Goal: Information Seeking & Learning: Learn about a topic

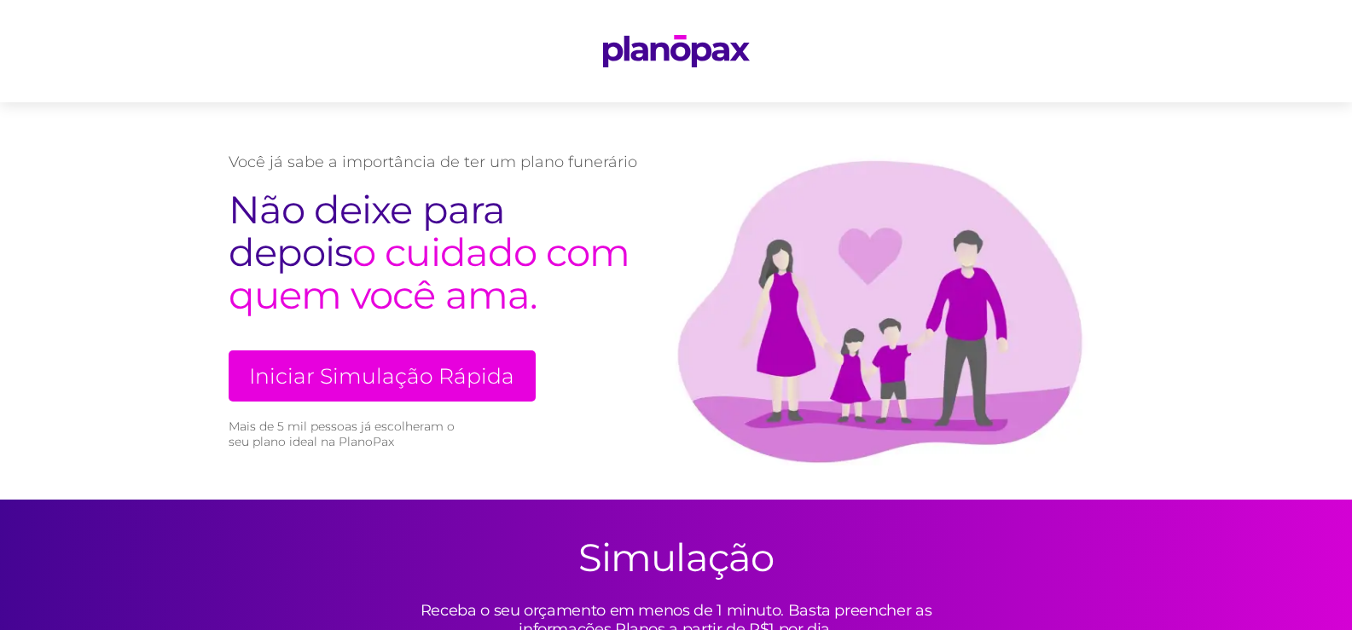
click at [427, 383] on link "Iniciar Simulação Rápida" at bounding box center [382, 376] width 307 height 51
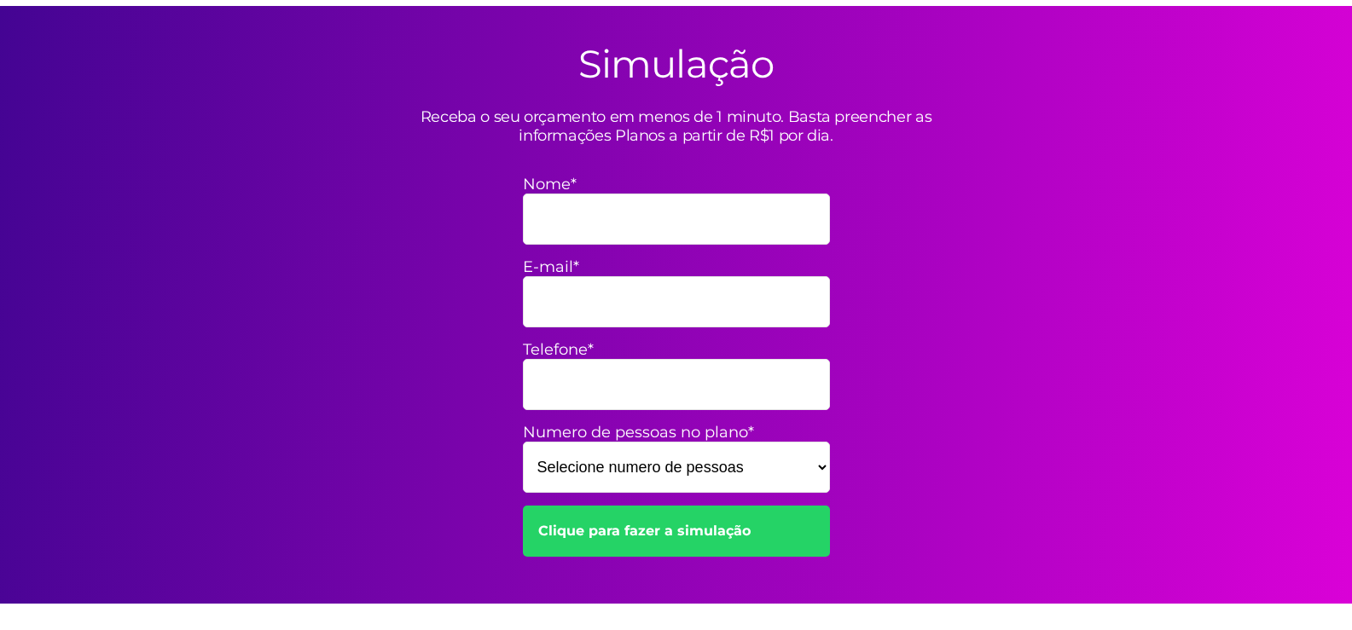
scroll to position [500, 0]
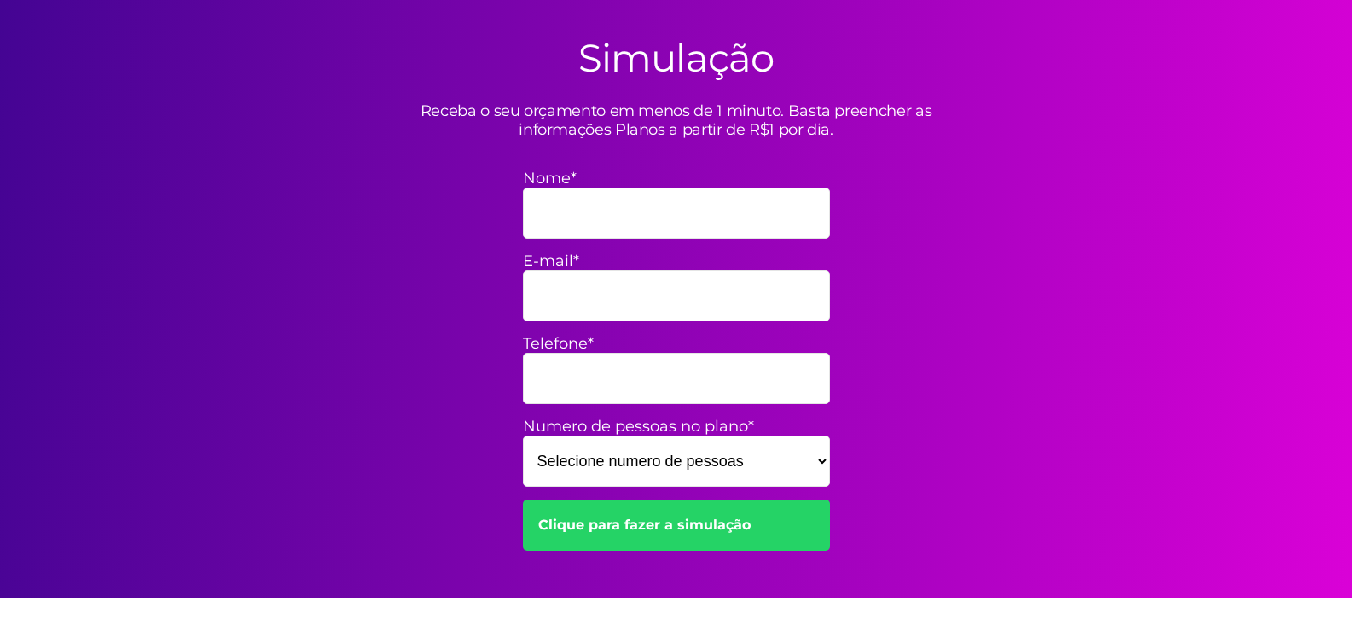
click at [625, 212] on input "Nome*" at bounding box center [676, 213] width 307 height 51
type input "[PERSON_NAME]"
type input "vanessaprata7@gmail.com"
type input "71999697067"
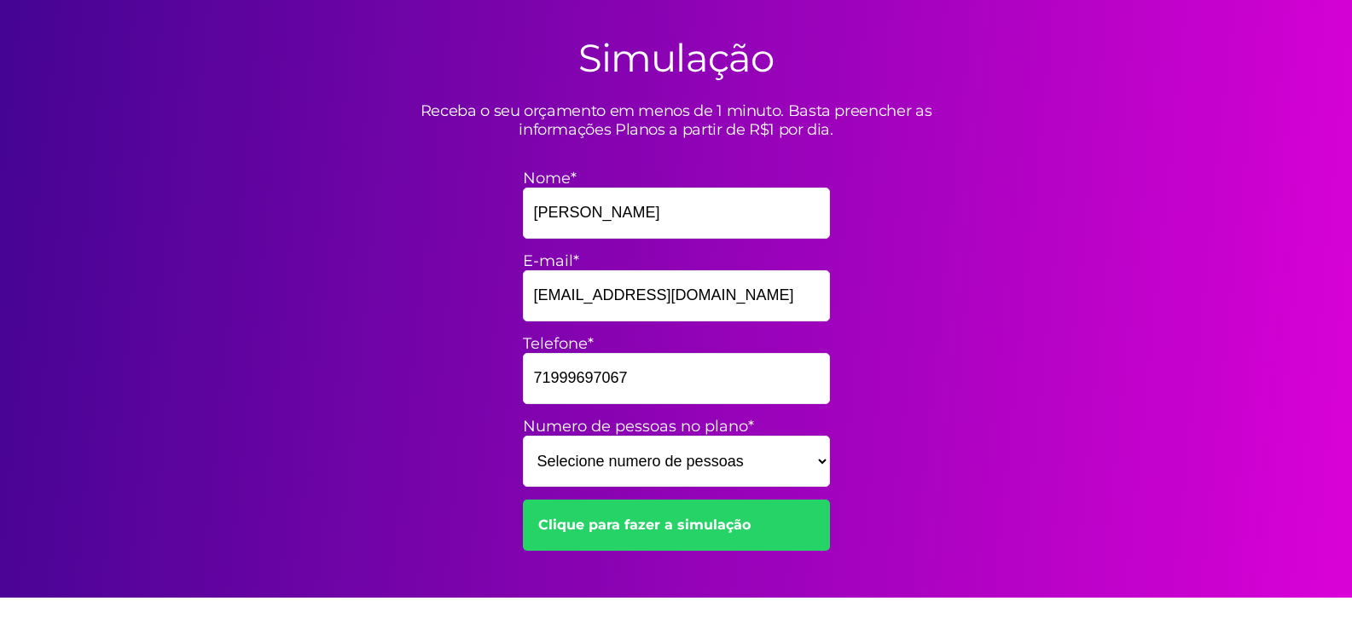
click at [689, 462] on select "Selecione numero de pessoas 1 2 3 4 5 6 7 8 9 10 11 12 13 14 15" at bounding box center [676, 461] width 307 height 51
select select "2"
click at [523, 436] on select "Selecione numero de pessoas 1 2 3 4 5 6 7 8 9 10 11 12 13 14 15" at bounding box center [676, 461] width 307 height 51
click at [717, 517] on link "Clique para fazer a simulação" at bounding box center [676, 525] width 307 height 51
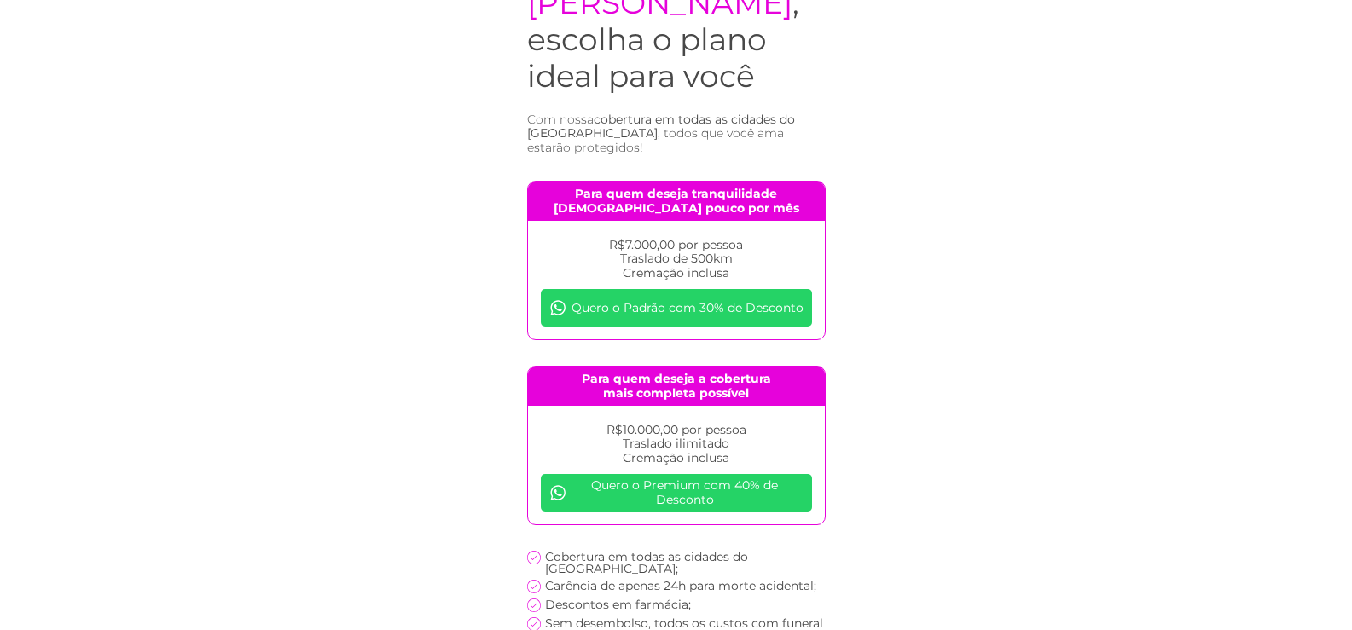
scroll to position [171, 0]
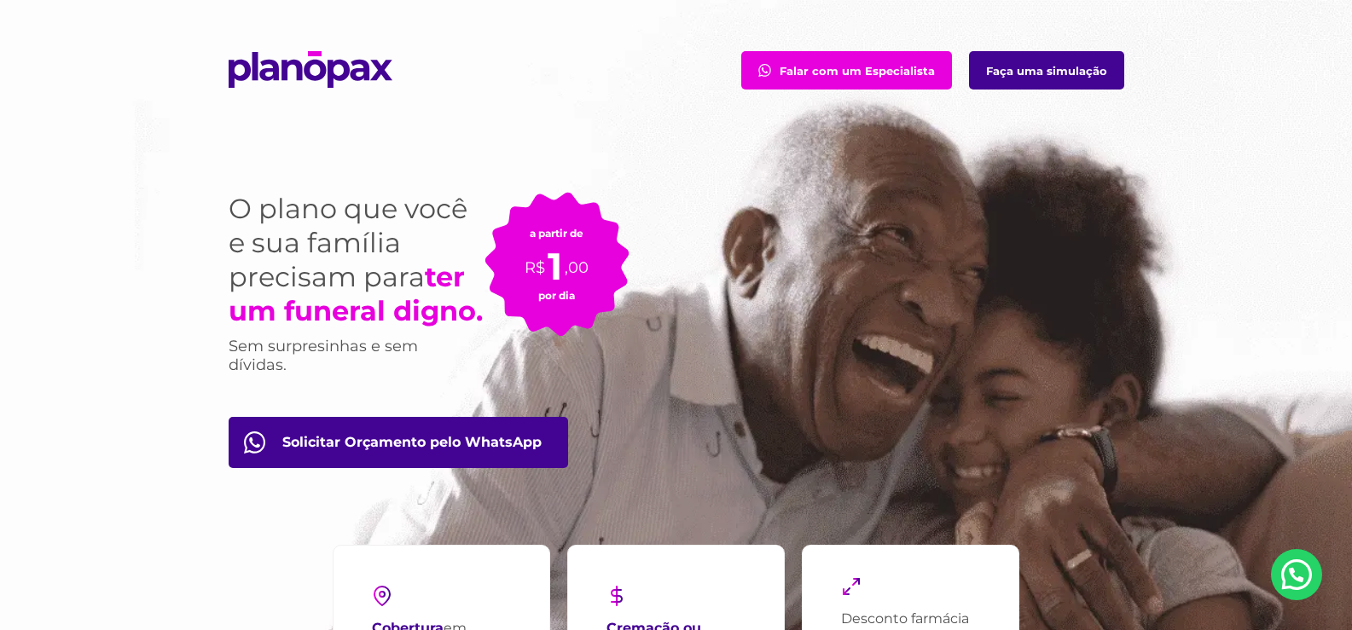
click at [1063, 71] on link "Faça uma simulação" at bounding box center [1046, 70] width 155 height 38
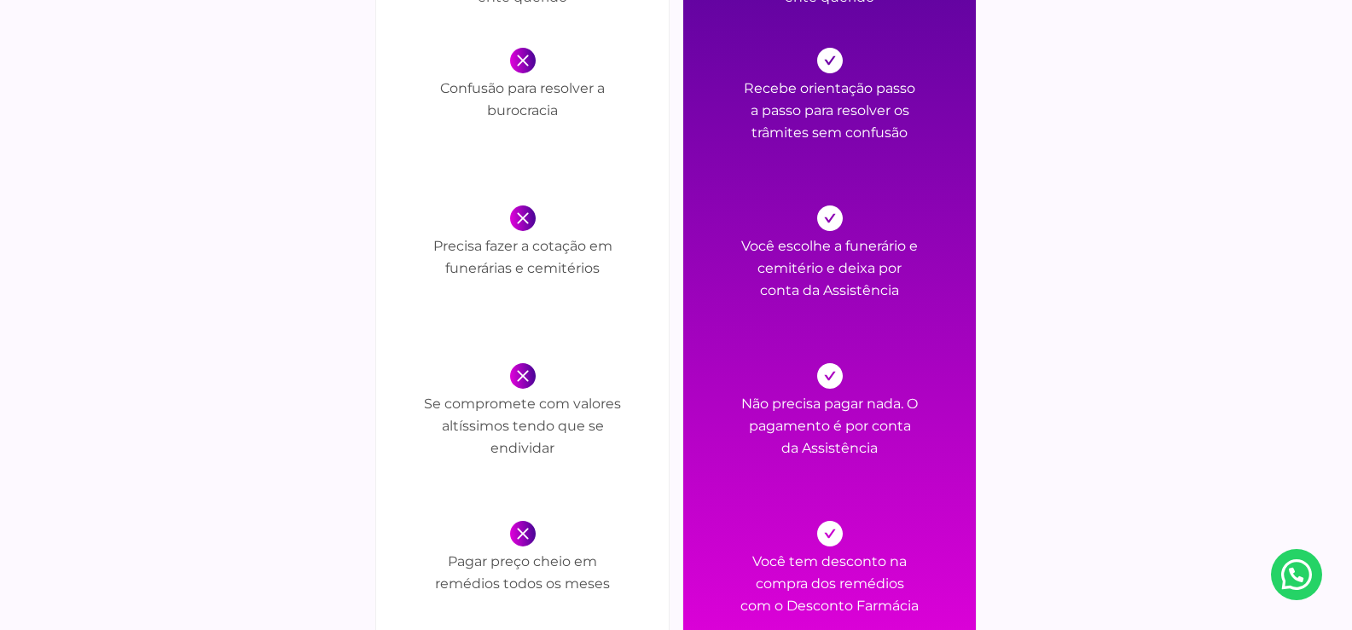
scroll to position [2304, 0]
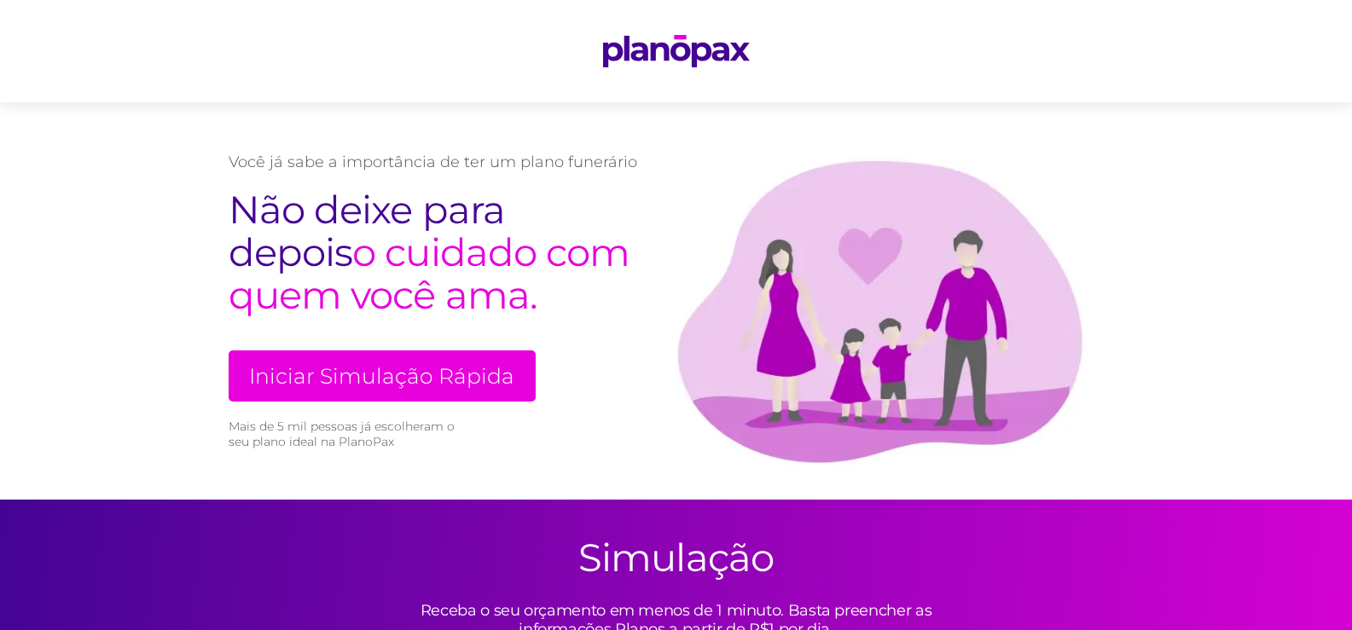
click at [433, 363] on link "Iniciar Simulação Rápida" at bounding box center [382, 376] width 307 height 51
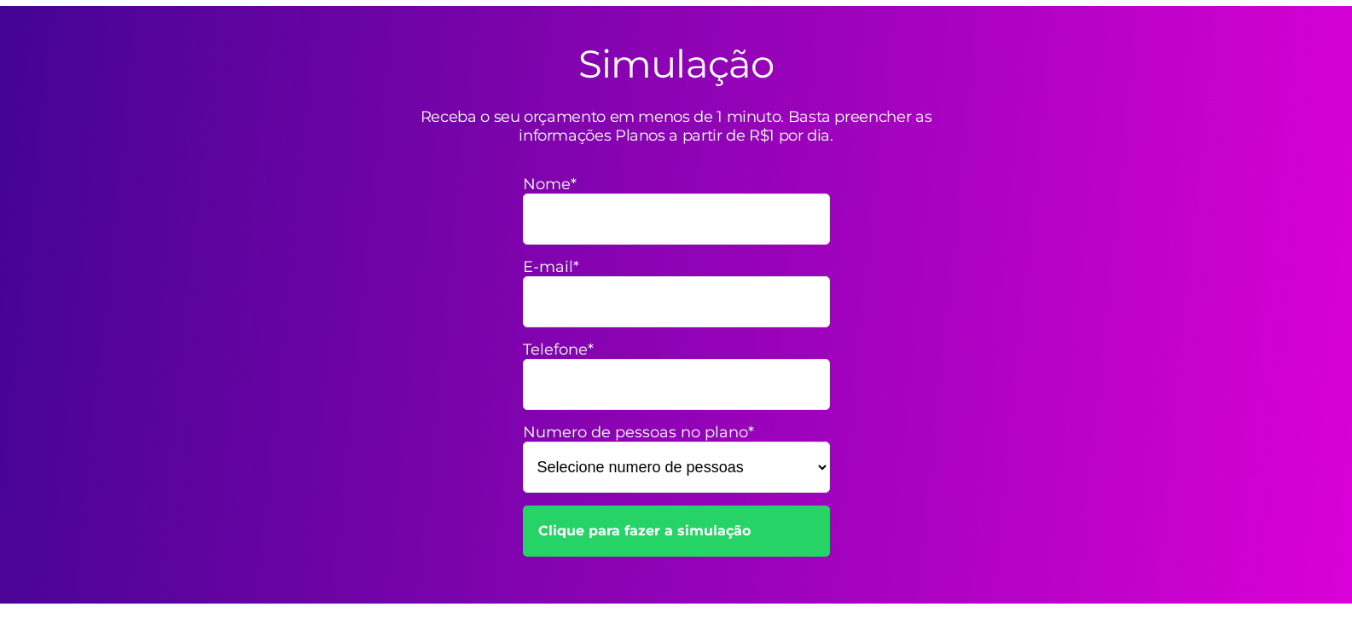
scroll to position [500, 0]
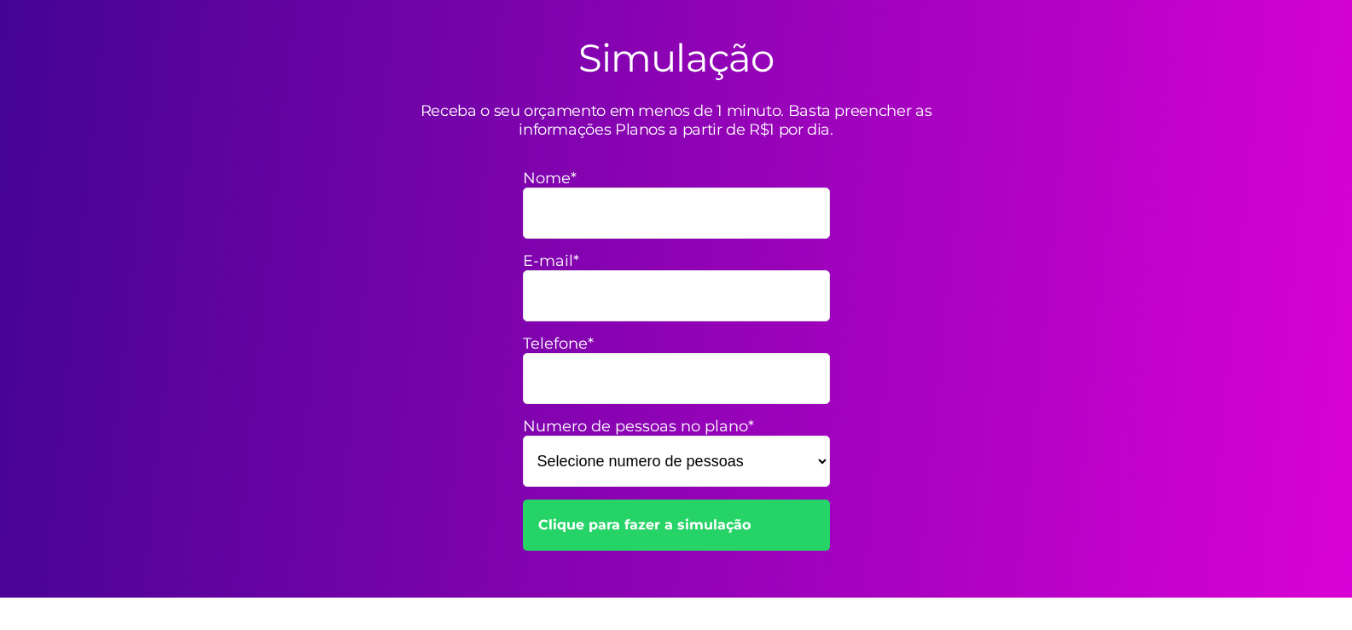
click at [571, 216] on input "Nome*" at bounding box center [676, 213] width 307 height 51
type input "[PERSON_NAME]"
type input "vanessaprata7@gmail.com"
type input "71999697067"
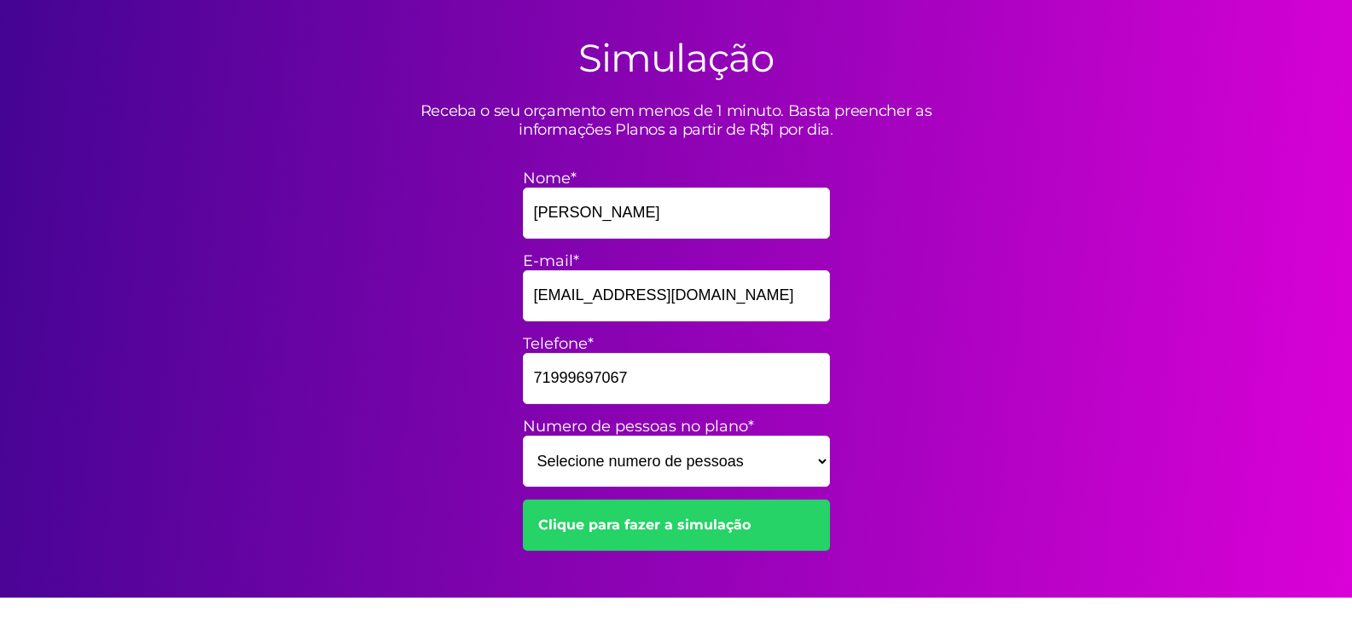
click at [814, 458] on select "Selecione numero de pessoas 1 2 3 4 5 6 7 8 9 10 11 12 13 14 15" at bounding box center [676, 461] width 307 height 51
select select "1"
click at [523, 436] on select "Selecione numero de pessoas 1 2 3 4 5 6 7 8 9 10 11 12 13 14 15" at bounding box center [676, 461] width 307 height 51
click at [709, 520] on link "Clique para fazer a simulação" at bounding box center [676, 525] width 307 height 51
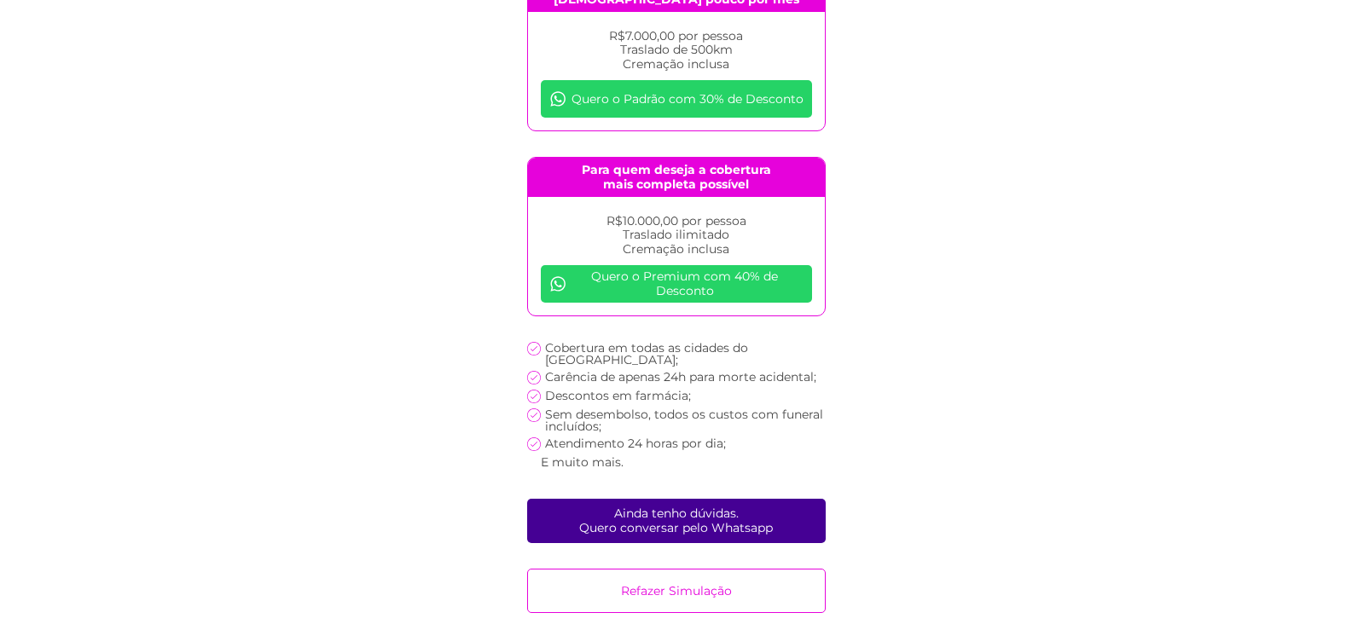
scroll to position [299, 0]
click at [754, 520] on link "Ainda tenho dúvidas. Quero conversar pelo Whatsapp" at bounding box center [676, 521] width 299 height 44
click at [730, 101] on link "Quero o Padrão com 30% de Desconto" at bounding box center [676, 99] width 271 height 38
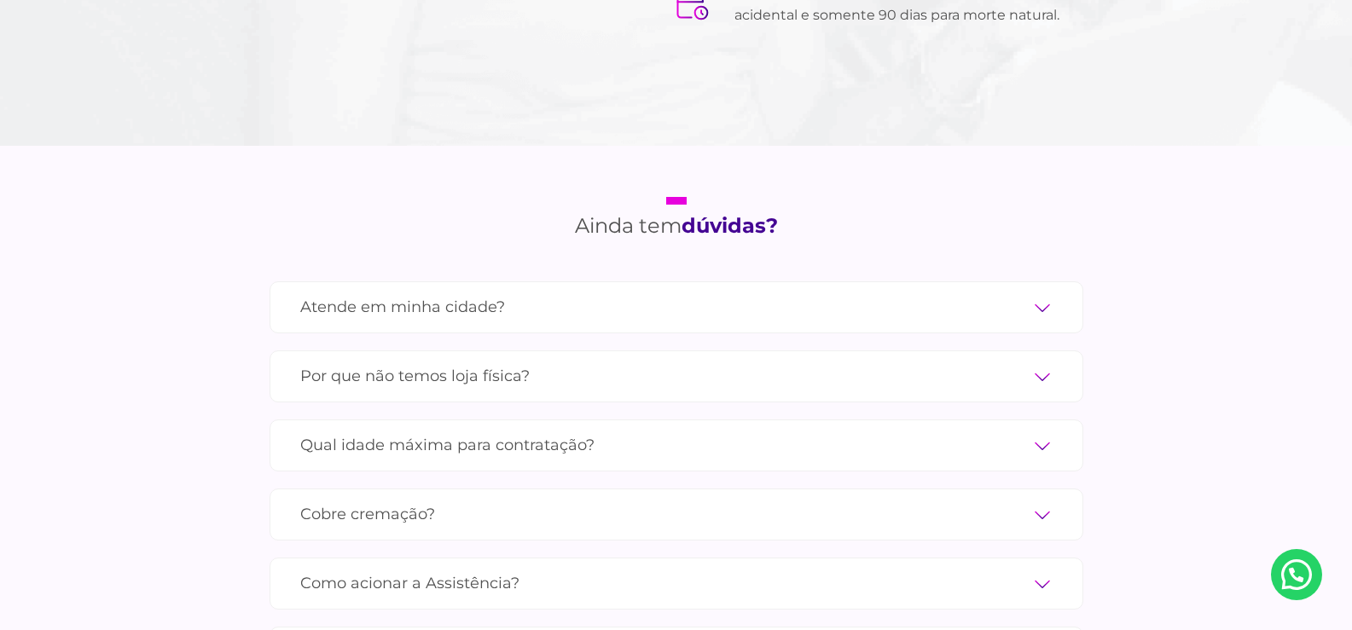
scroll to position [5545, 0]
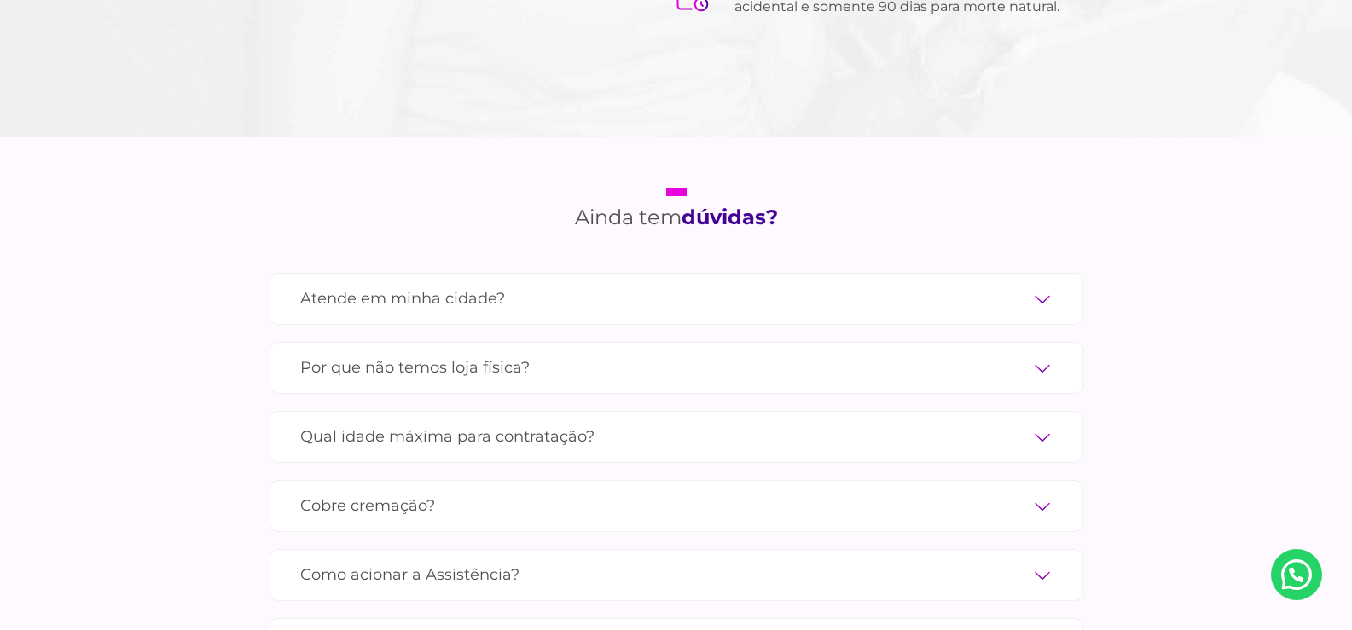
click at [1041, 284] on label "Atende em minha cidade?" at bounding box center [676, 299] width 752 height 30
click at [0, 0] on input "Atende em minha cidade?" at bounding box center [0, 0] width 0 height 0
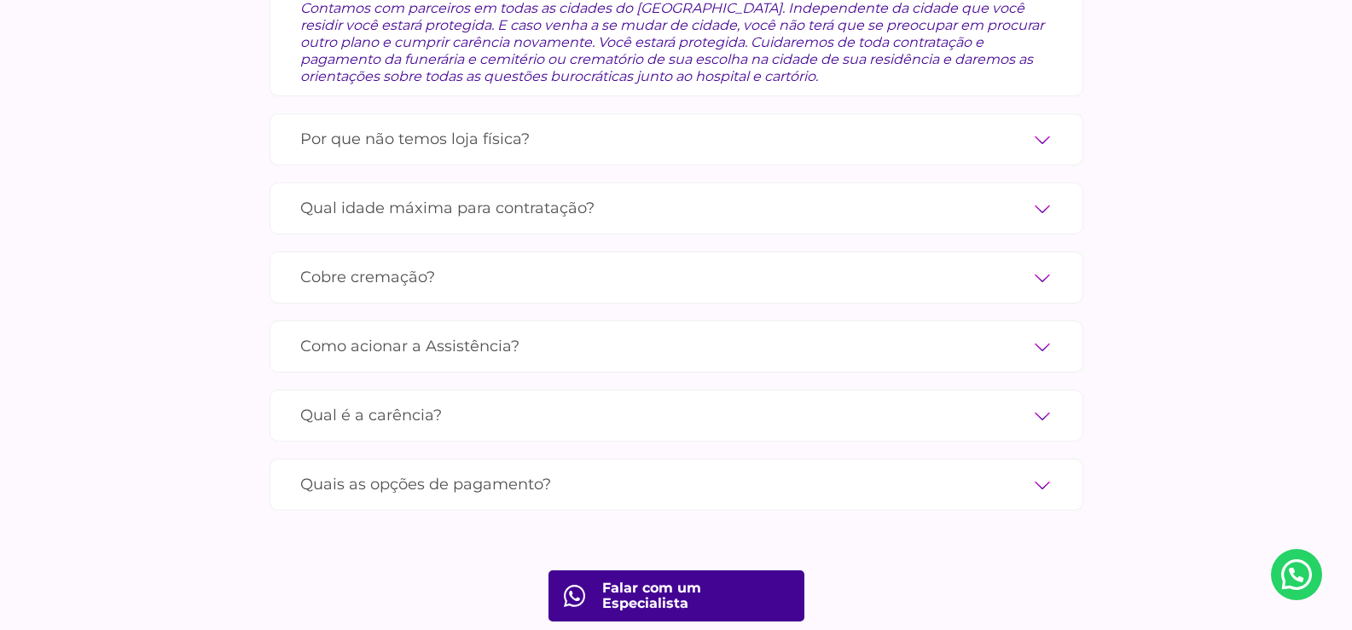
scroll to position [5887, 0]
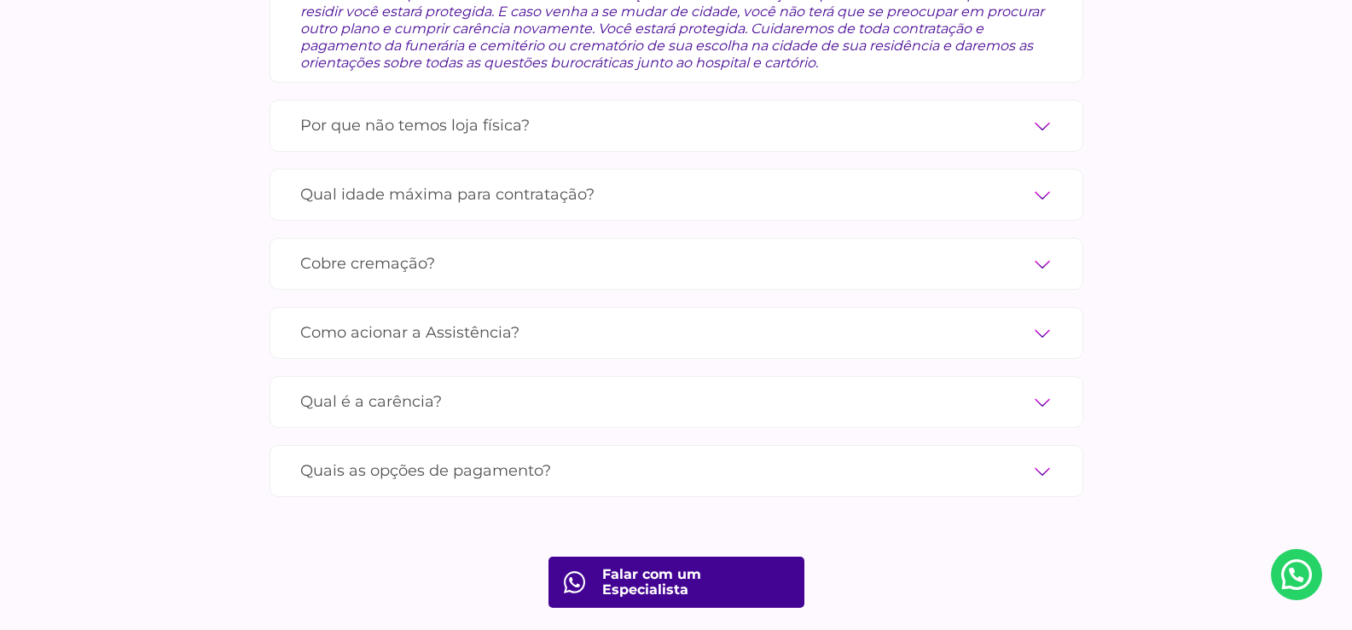
click at [1043, 111] on label "Por que não temos loja física?" at bounding box center [676, 126] width 752 height 30
click at [0, 0] on input "Por que não temos loja física?" at bounding box center [0, 0] width 0 height 0
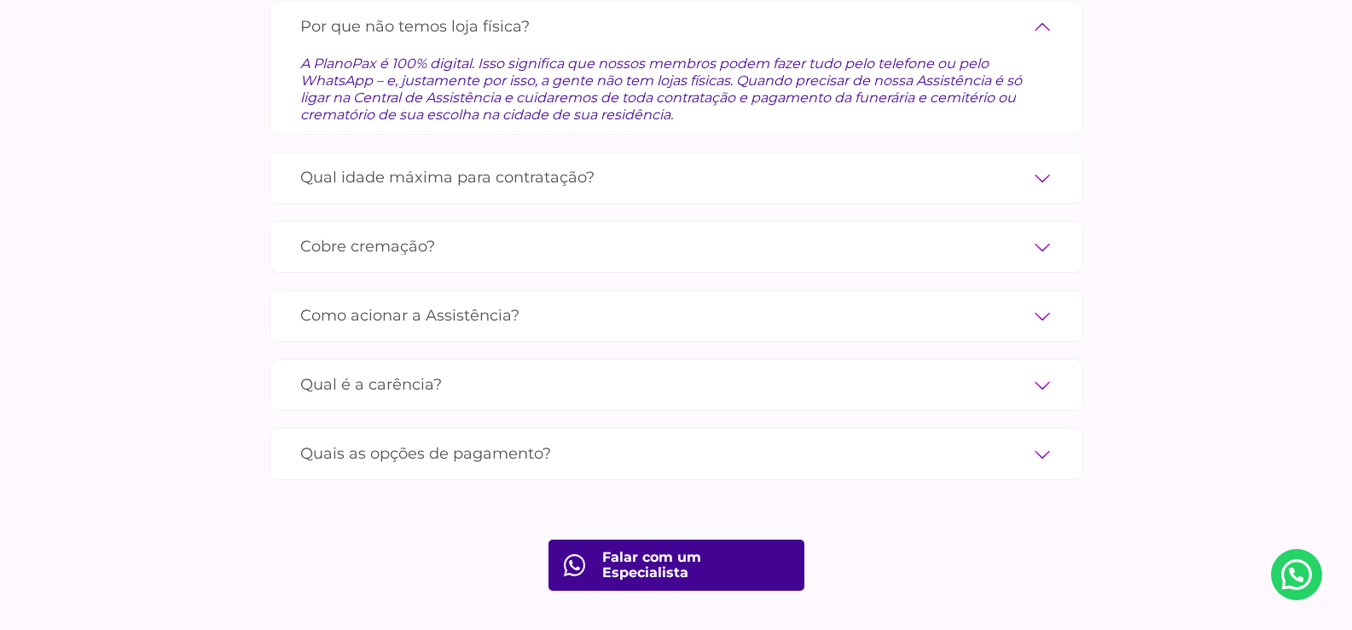
scroll to position [5853, 0]
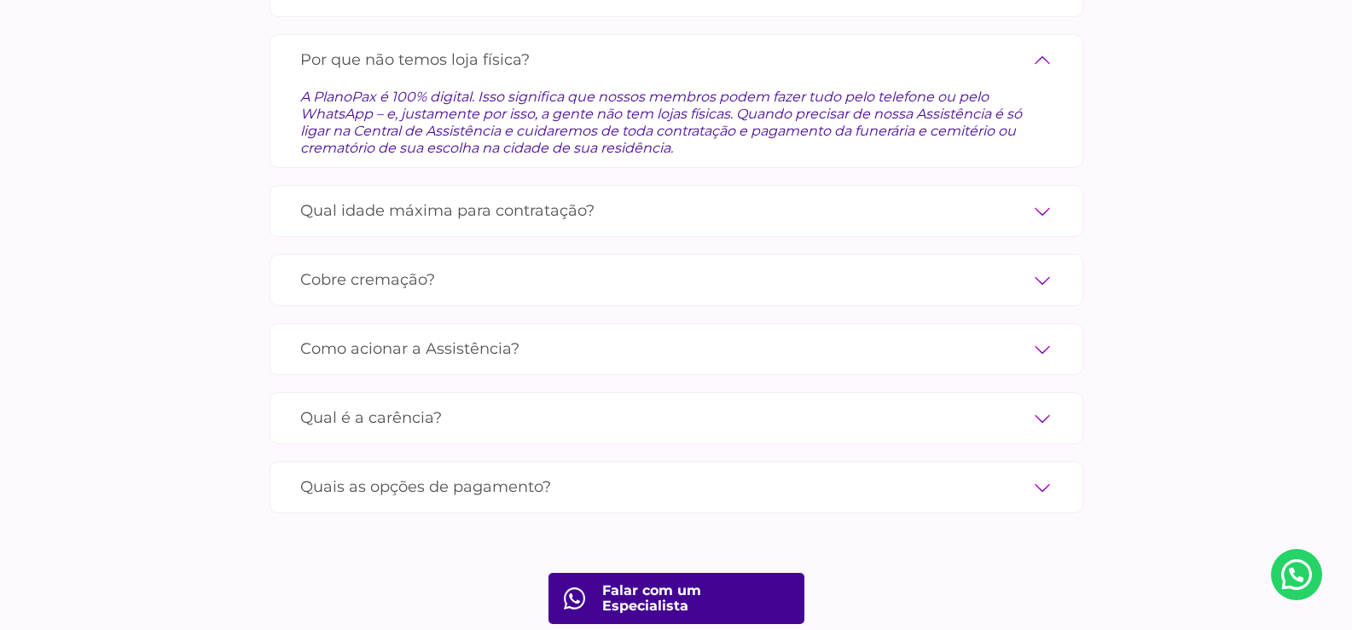
click at [1042, 196] on label "Qual idade máxima para contratação?" at bounding box center [676, 211] width 752 height 30
click at [0, 0] on input "Qual idade máxima para contratação?" at bounding box center [0, 0] width 0 height 0
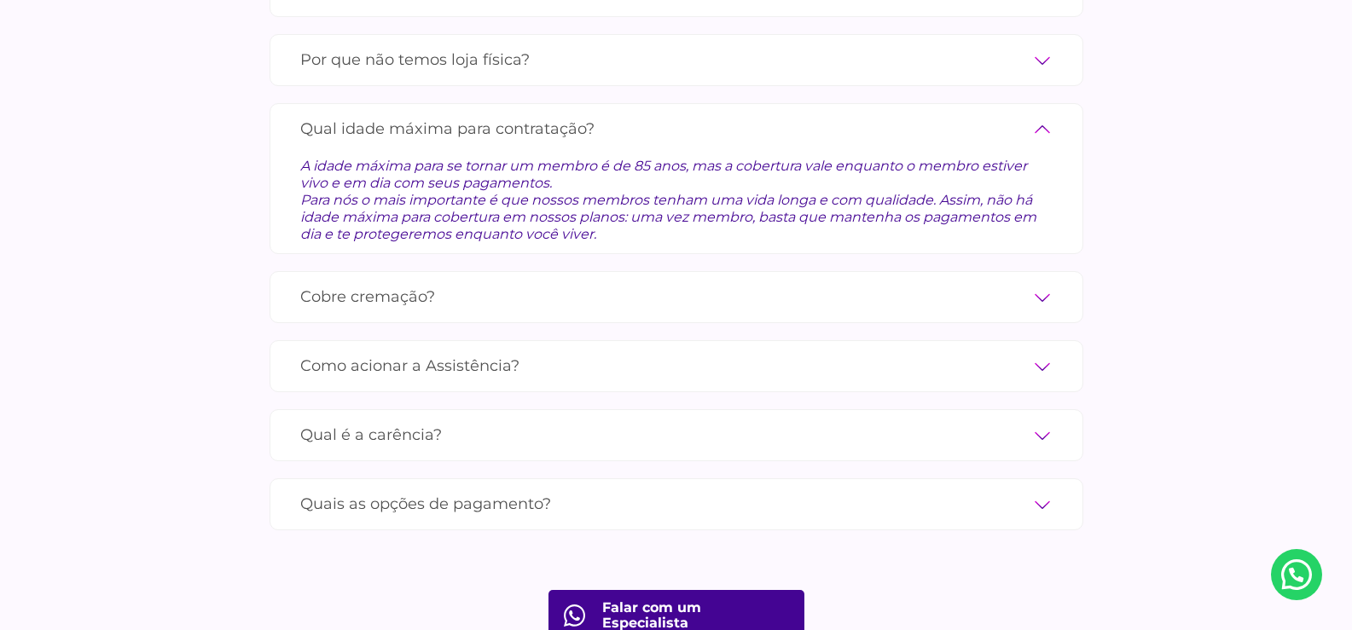
click at [1044, 282] on label "Cobre cremação?" at bounding box center [676, 297] width 752 height 30
click at [0, 0] on input "Cobre cremação?" at bounding box center [0, 0] width 0 height 0
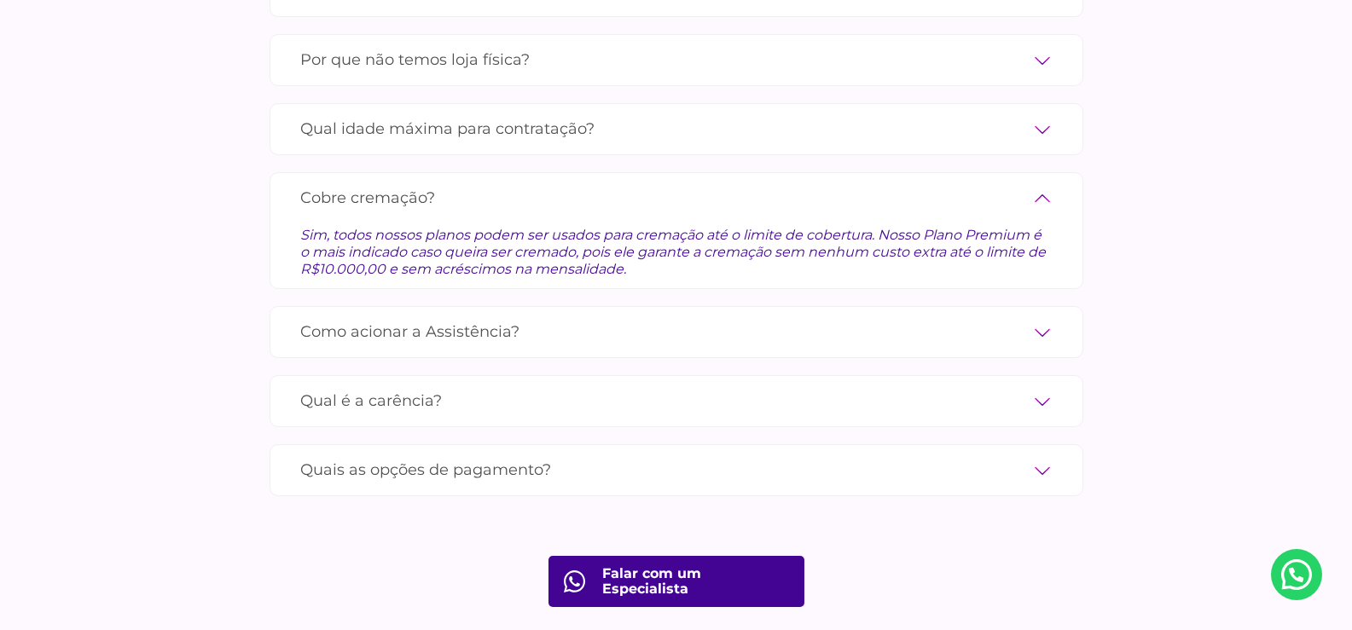
click at [1041, 317] on label "Como acionar a Assistência?" at bounding box center [676, 332] width 752 height 30
click at [0, 0] on input "Como acionar a Assistência?" at bounding box center [0, 0] width 0 height 0
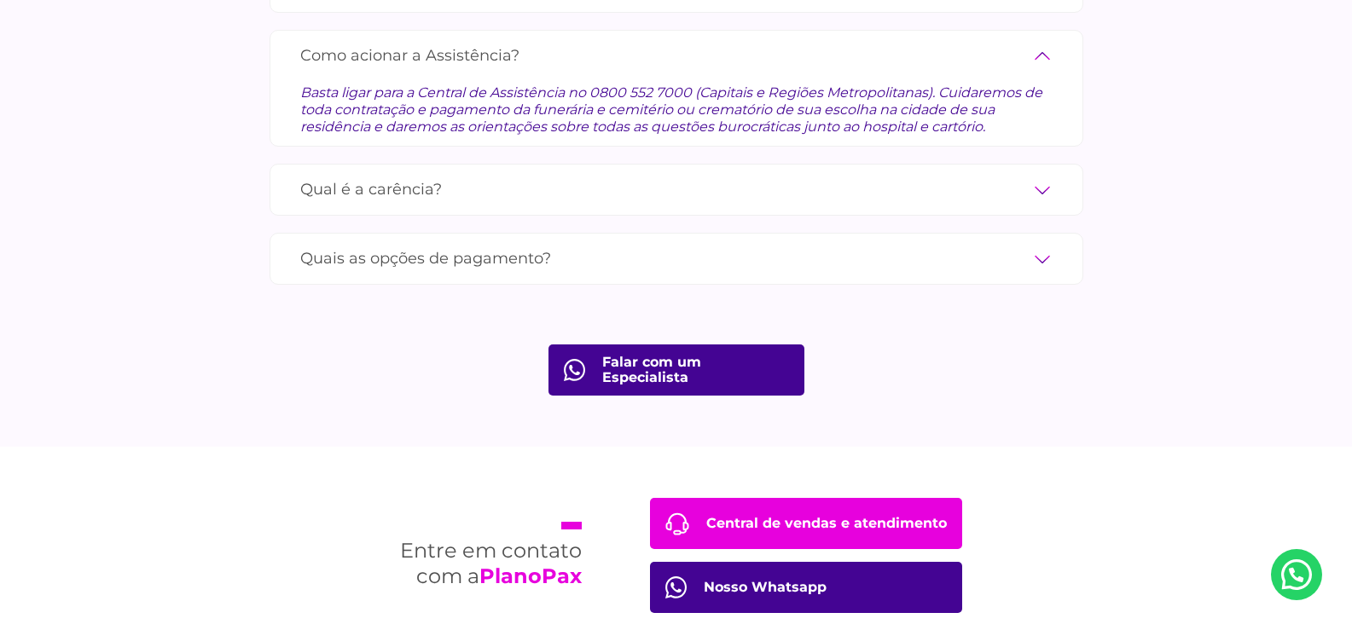
scroll to position [6109, 0]
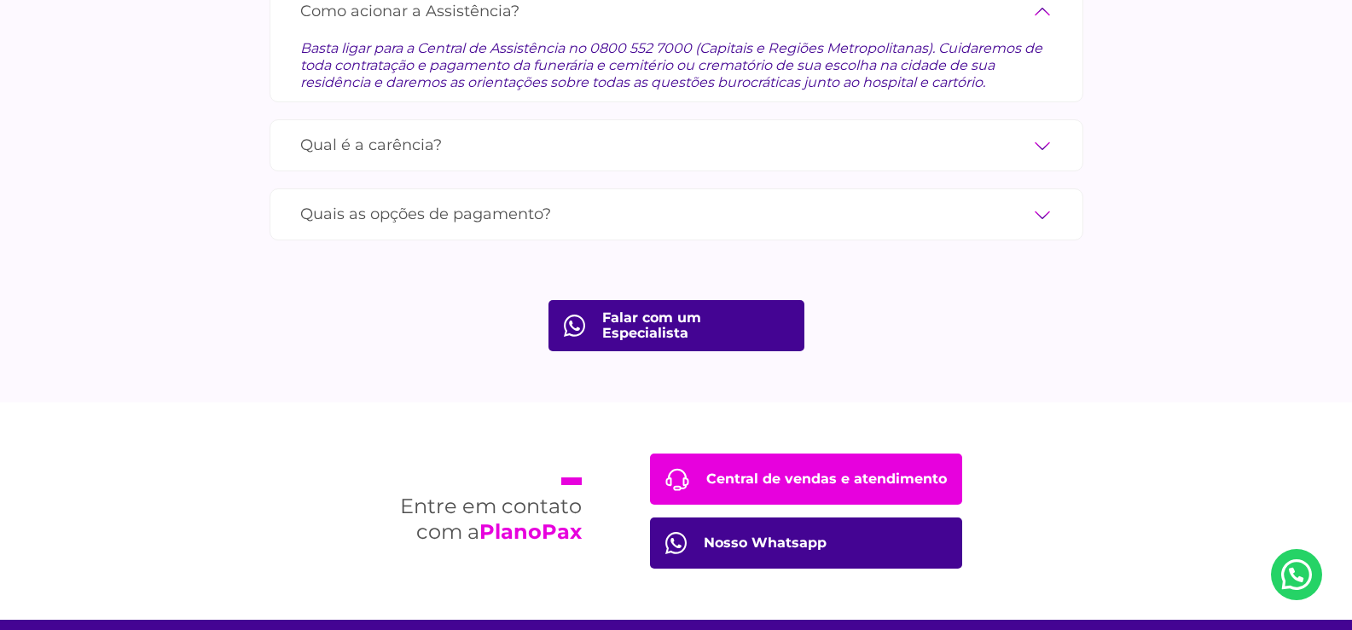
click at [1039, 131] on label "Qual é a carência?" at bounding box center [676, 146] width 752 height 30
click at [0, 0] on input "Qual é a carência?" at bounding box center [0, 0] width 0 height 0
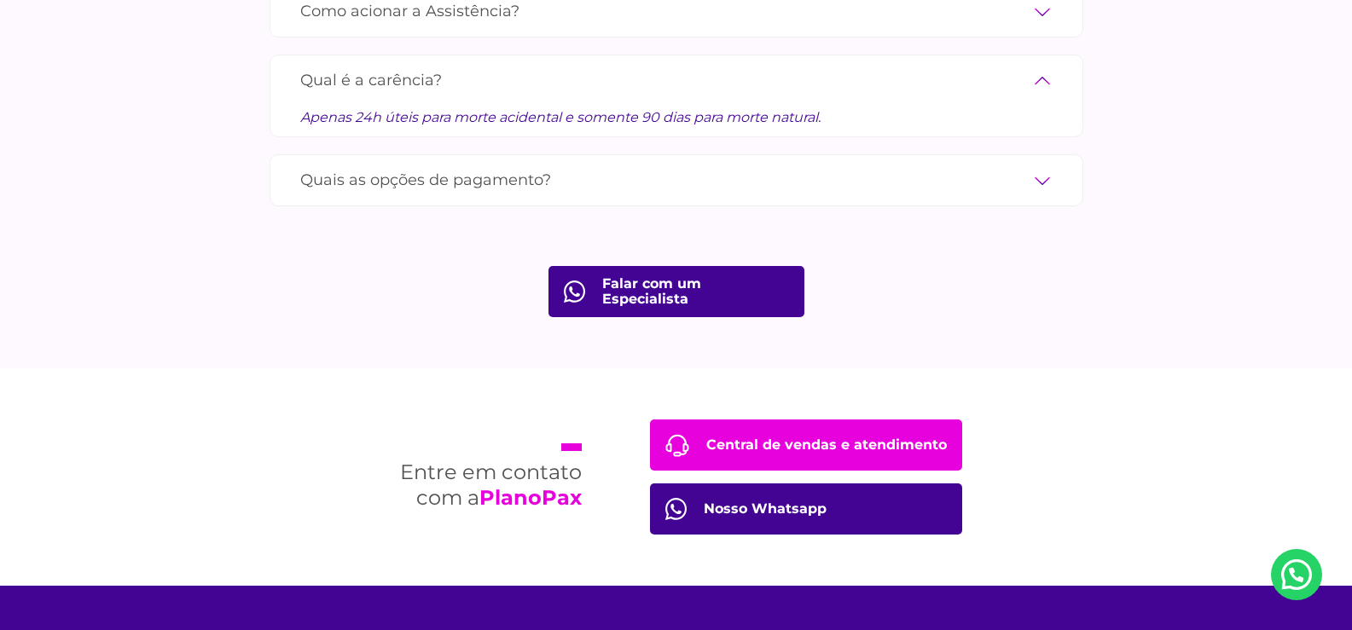
click at [1043, 166] on label "Quais as opções de pagamento?" at bounding box center [676, 181] width 752 height 30
click at [0, 0] on input "Quais as opções de pagamento?" at bounding box center [0, 0] width 0 height 0
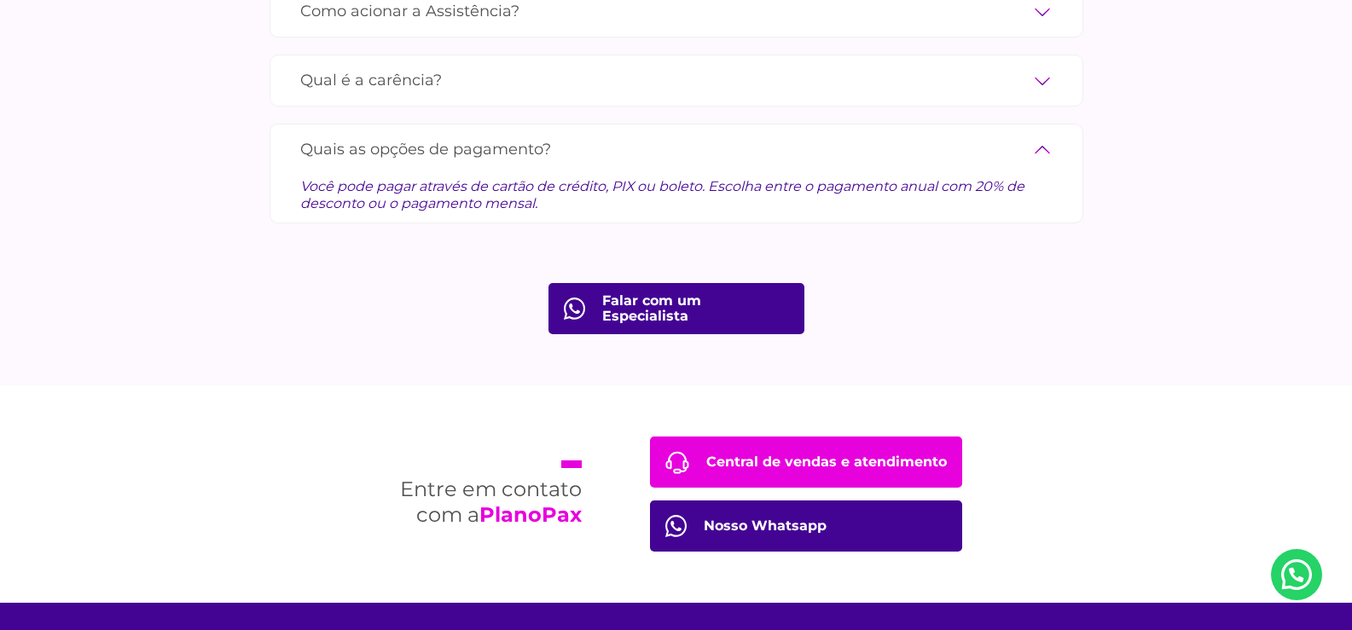
click at [823, 437] on link "Central de vendas e atendimento" at bounding box center [806, 462] width 312 height 51
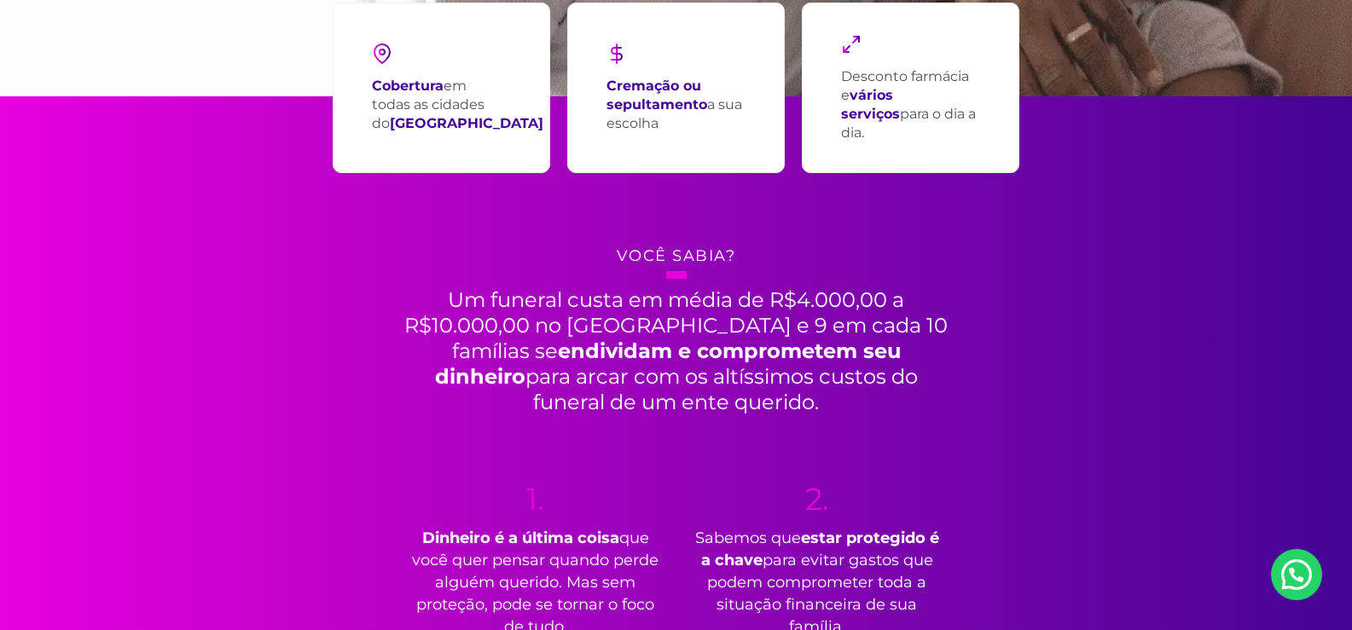
scroll to position [442, 0]
